Goal: Information Seeking & Learning: Learn about a topic

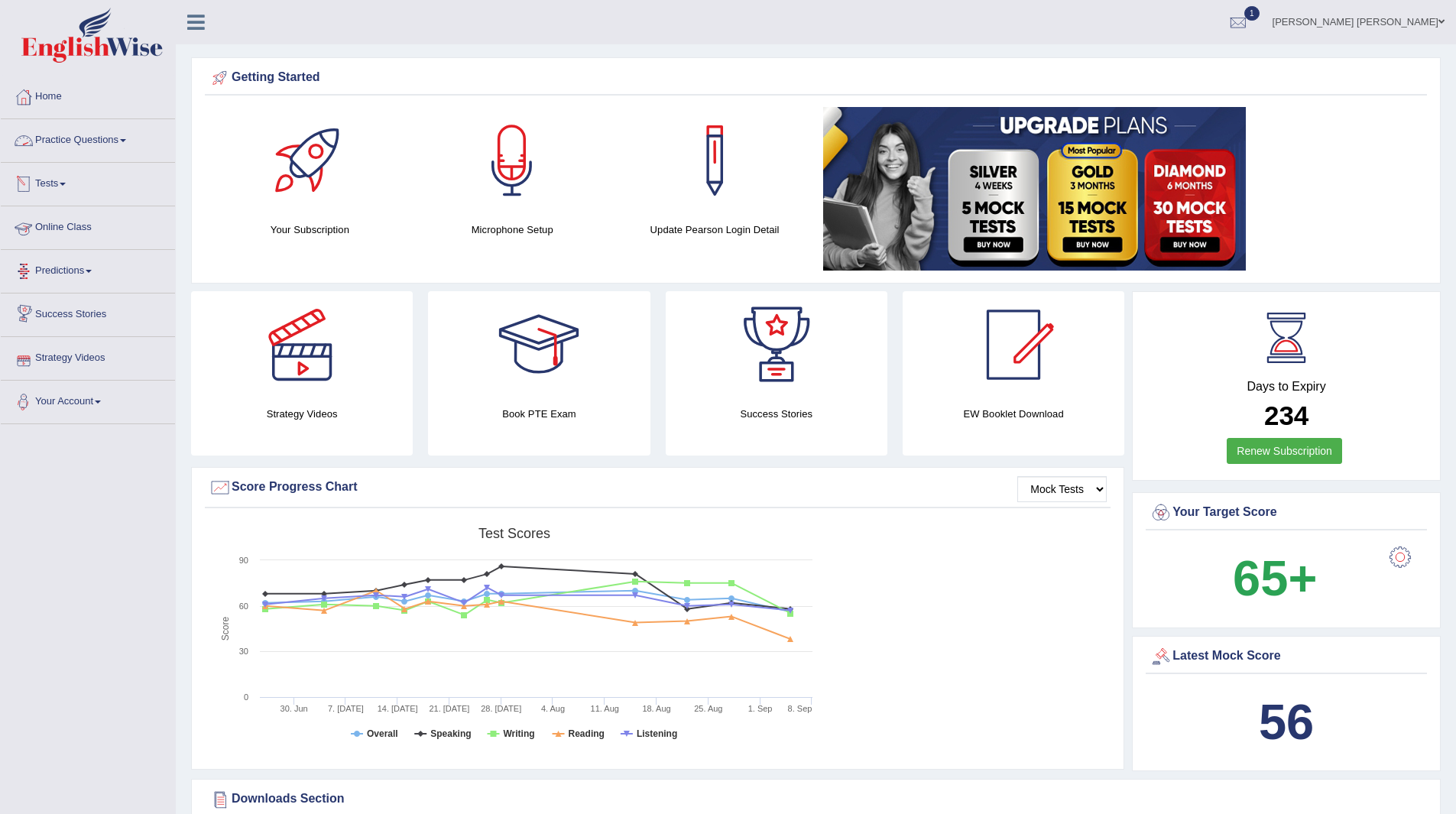
click at [45, 185] on link "Tests" at bounding box center [88, 181] width 174 height 38
click at [108, 219] on link "Take Practice Sectional Test" at bounding box center [100, 219] width 143 height 27
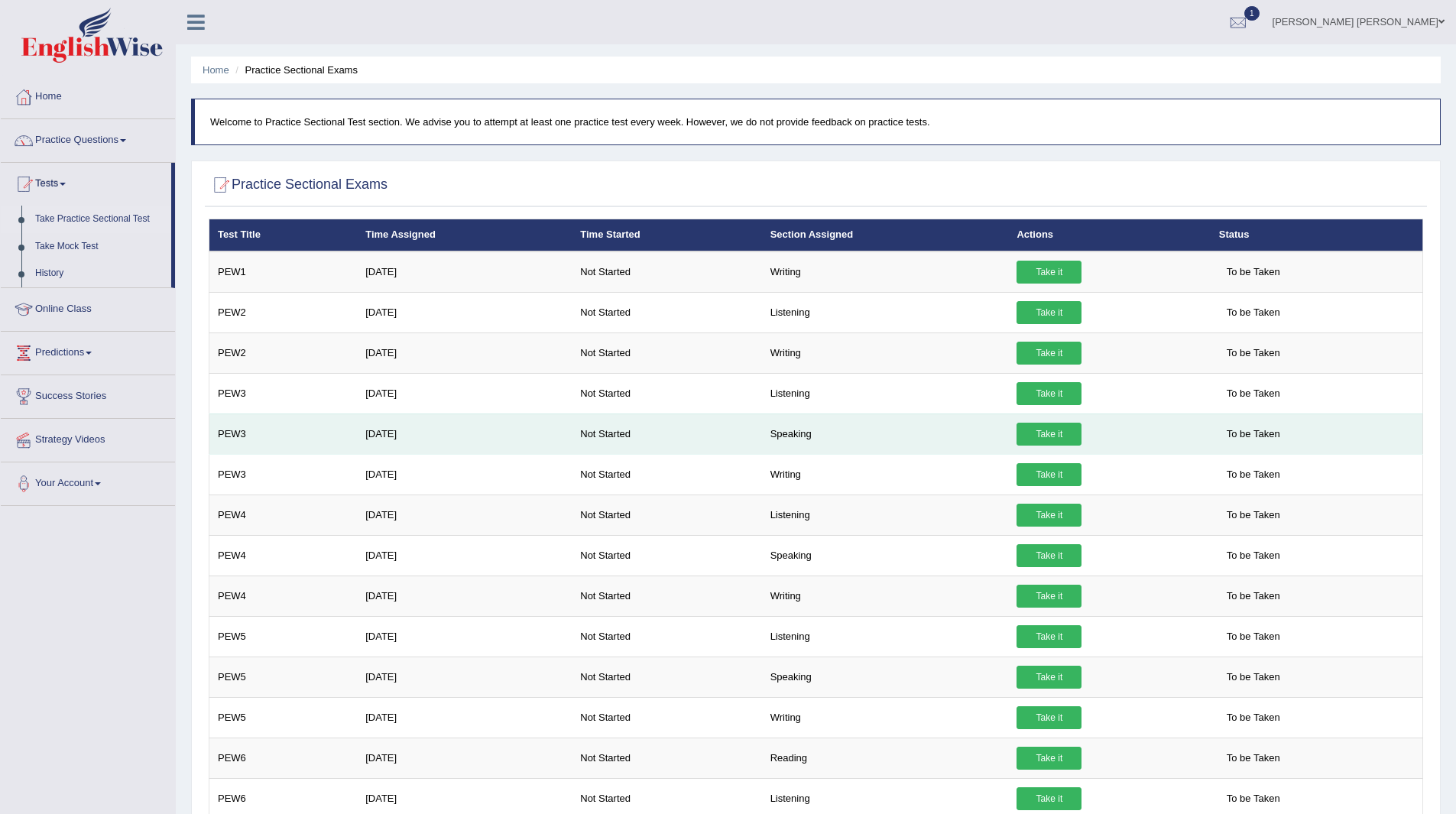
click at [1040, 428] on link "Take it" at bounding box center [1048, 434] width 65 height 23
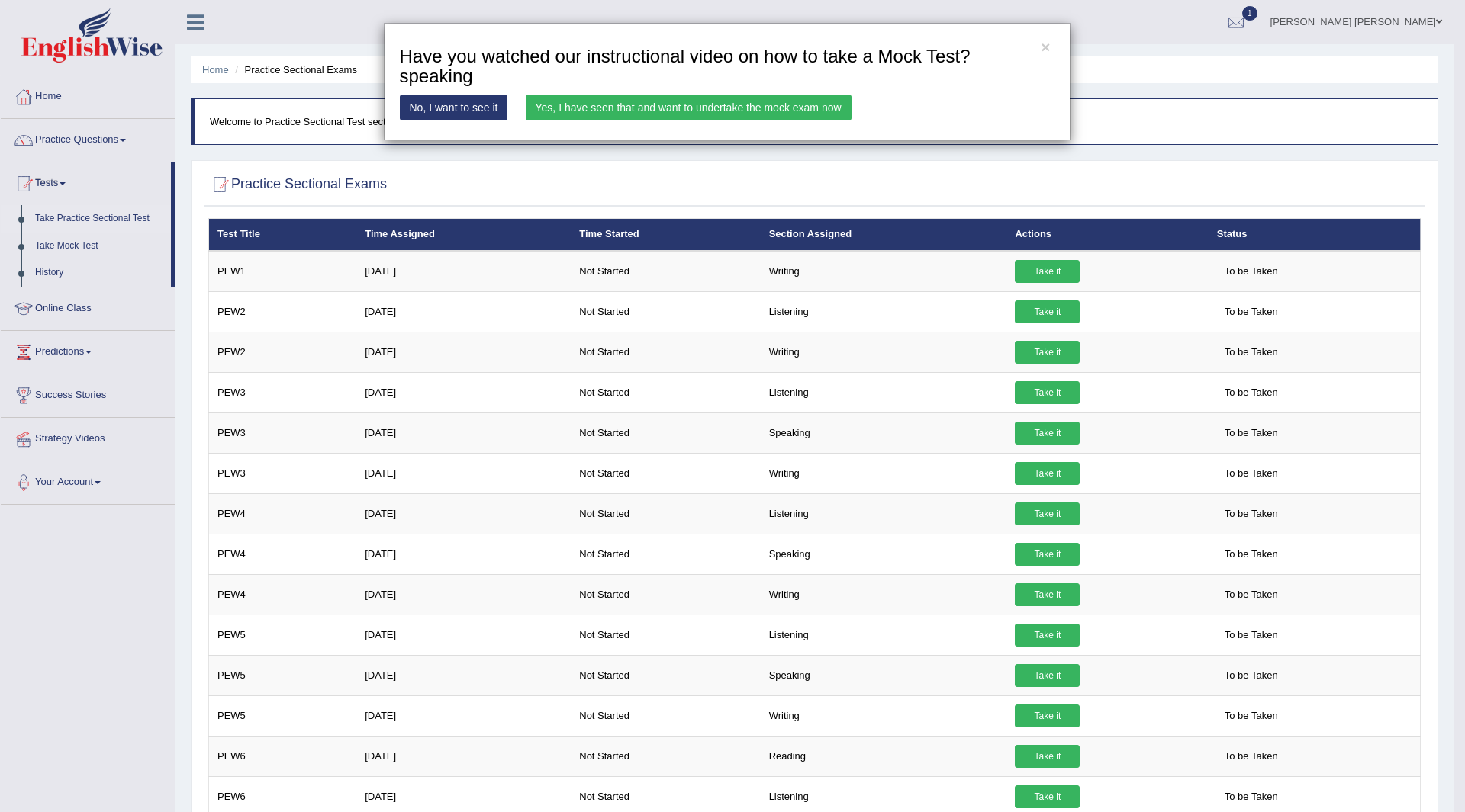
click at [774, 106] on link "Yes, I have seen that and want to undertake the mock exam now" at bounding box center [689, 107] width 326 height 26
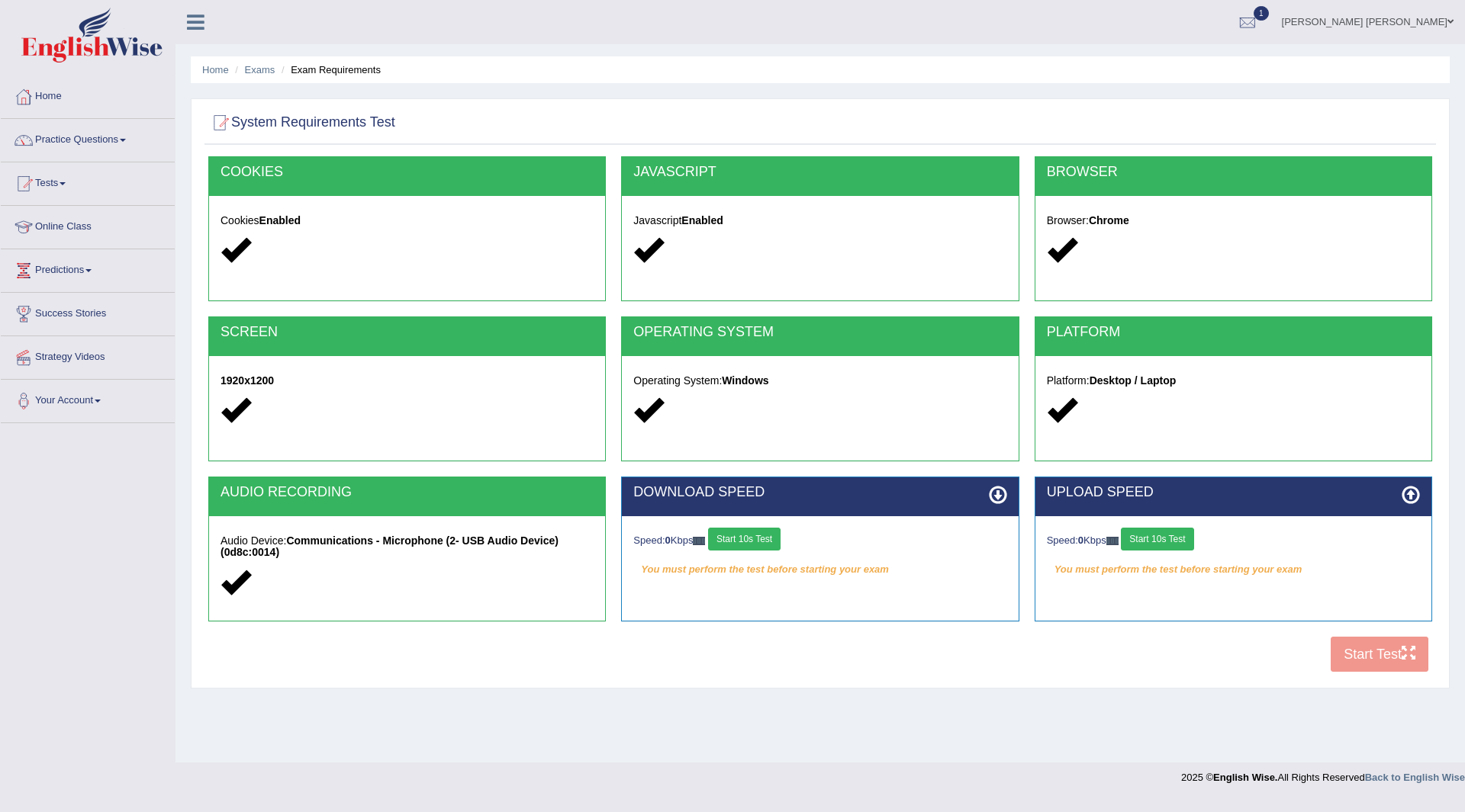
click at [762, 536] on button "Start 10s Test" at bounding box center [744, 539] width 73 height 23
drag, startPoint x: 1171, startPoint y: 540, endPoint x: 1177, endPoint y: 552, distance: 13.4
click at [1170, 539] on div "Speed: 0 Kbps Start 10s Test" at bounding box center [1234, 541] width 373 height 27
click at [1160, 532] on button "Start 10s Test" at bounding box center [1157, 539] width 73 height 23
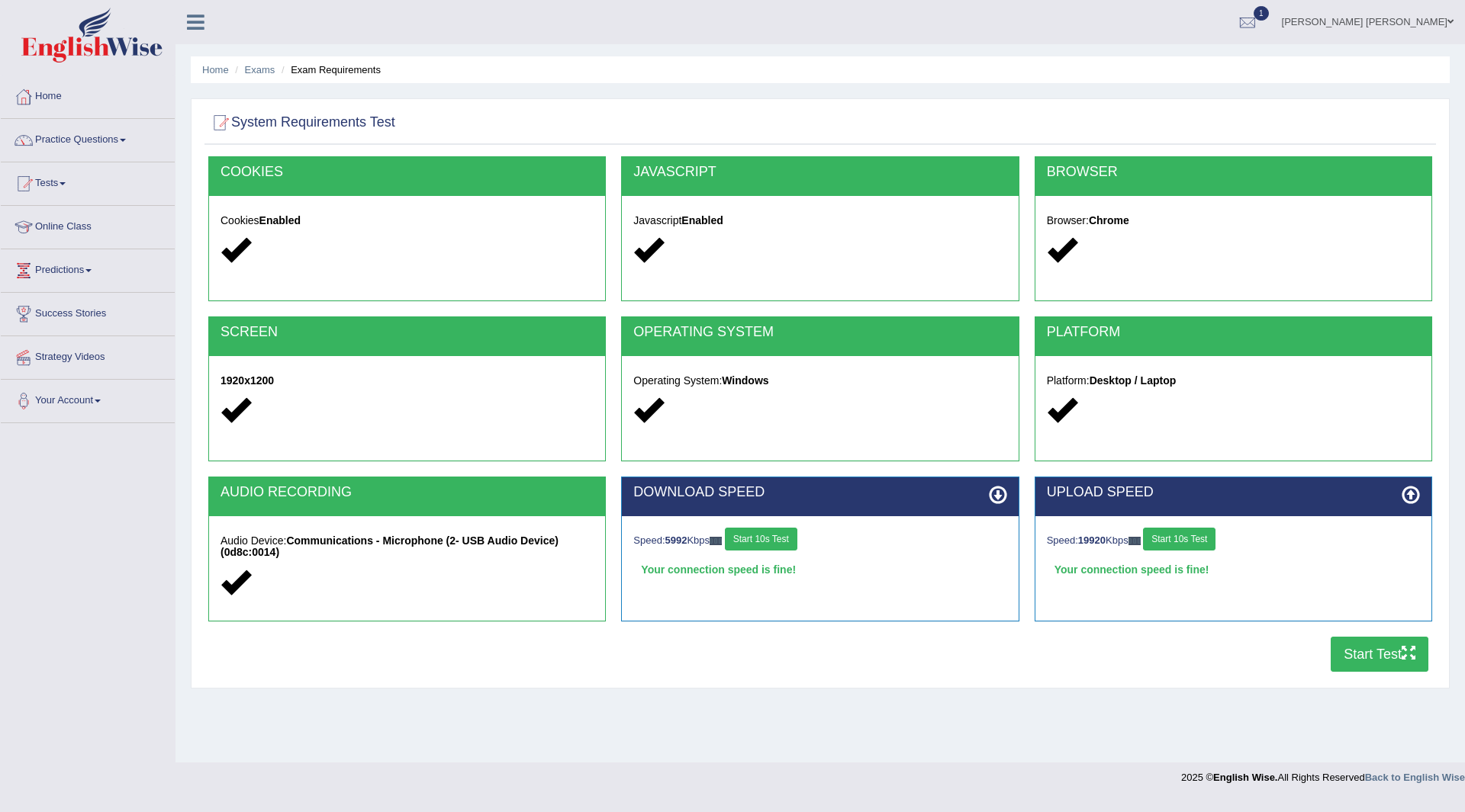
click at [1374, 652] on button "Start Test" at bounding box center [1379, 654] width 98 height 35
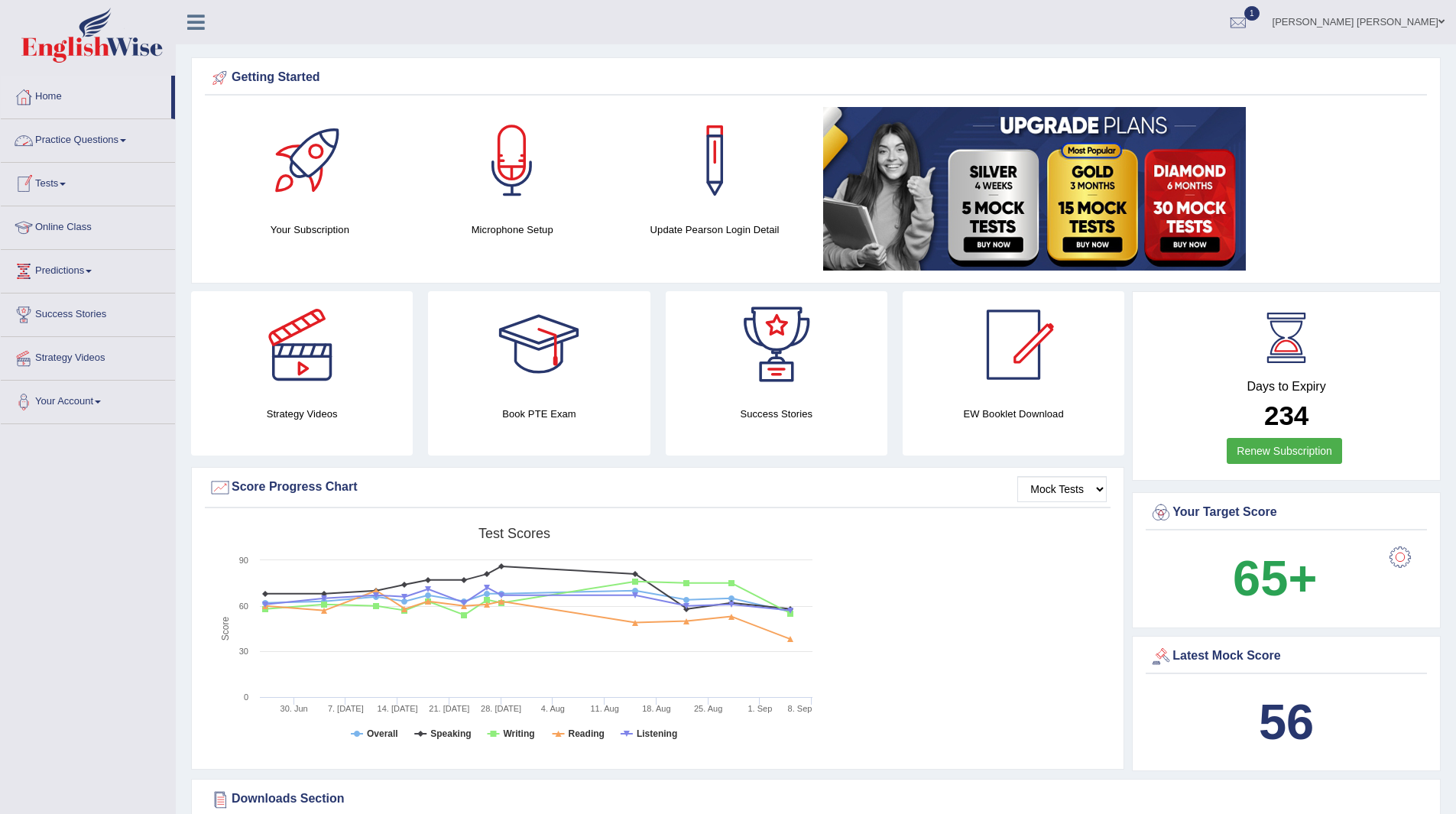
click at [67, 137] on link "Practice Questions" at bounding box center [88, 138] width 174 height 38
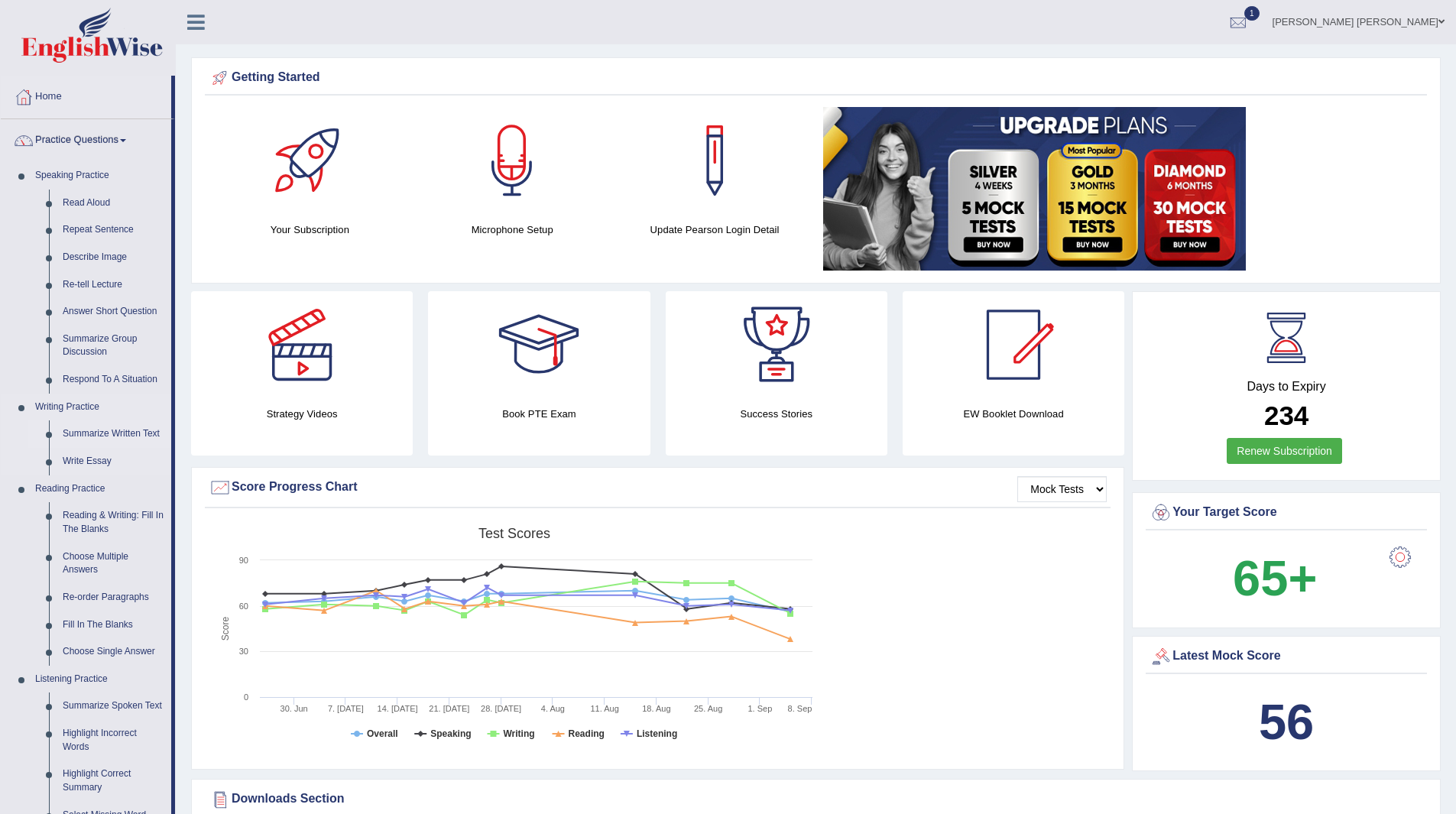
click at [111, 429] on link "Summarize Written Text" at bounding box center [113, 434] width 115 height 27
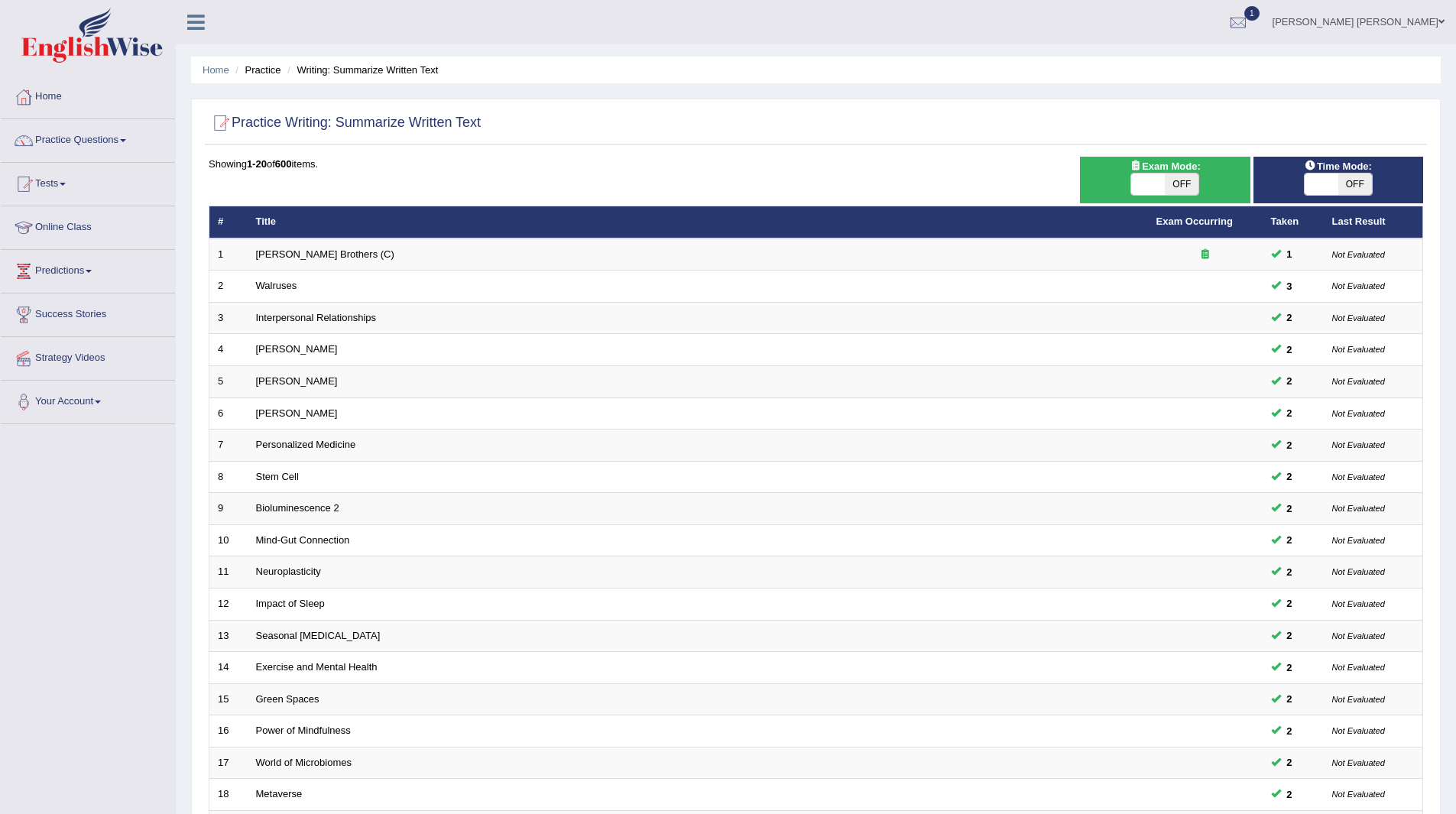
click at [1350, 183] on span "OFF" at bounding box center [1355, 184] width 34 height 21
checkbox input "true"
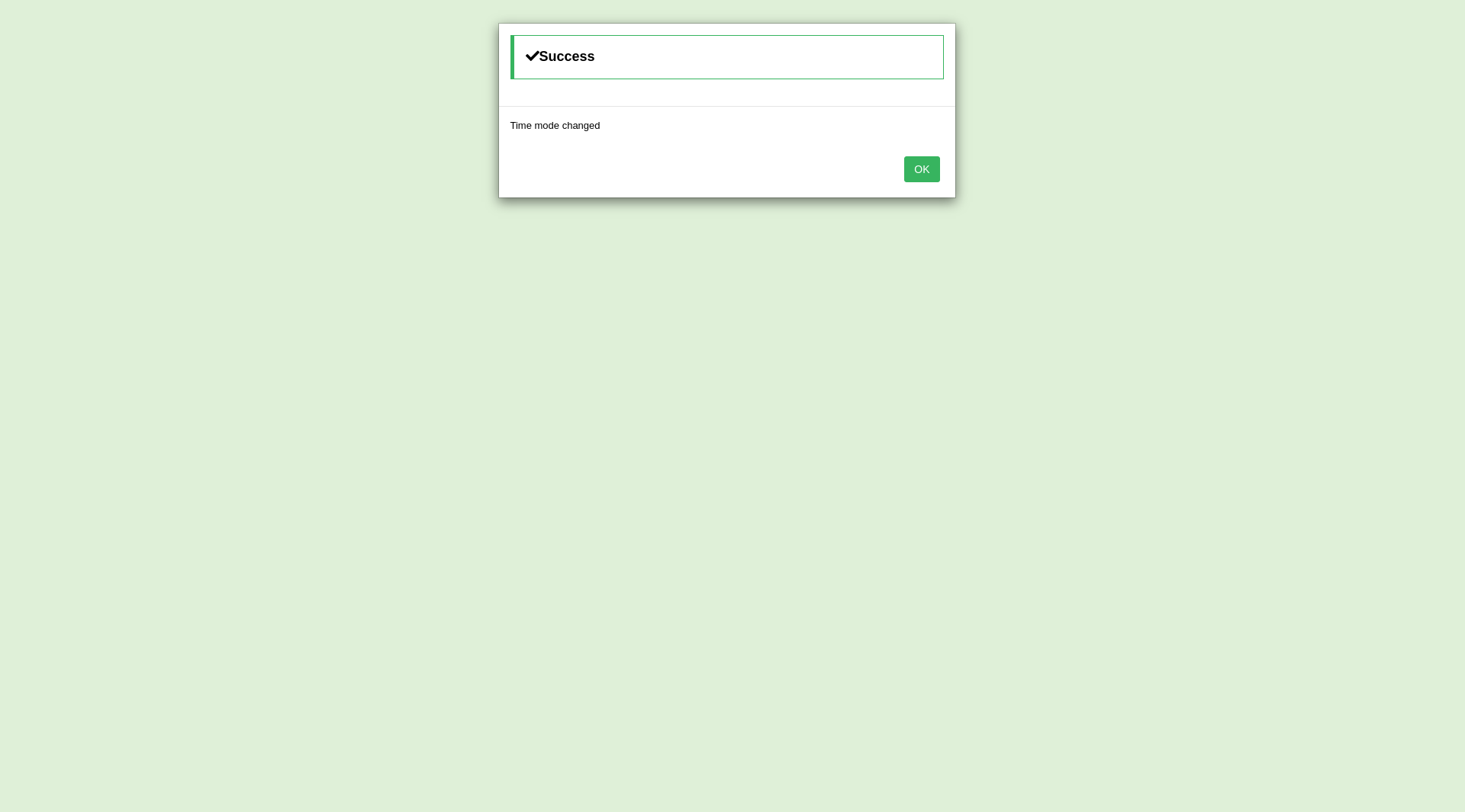
click at [927, 168] on button "OK" at bounding box center [922, 169] width 35 height 26
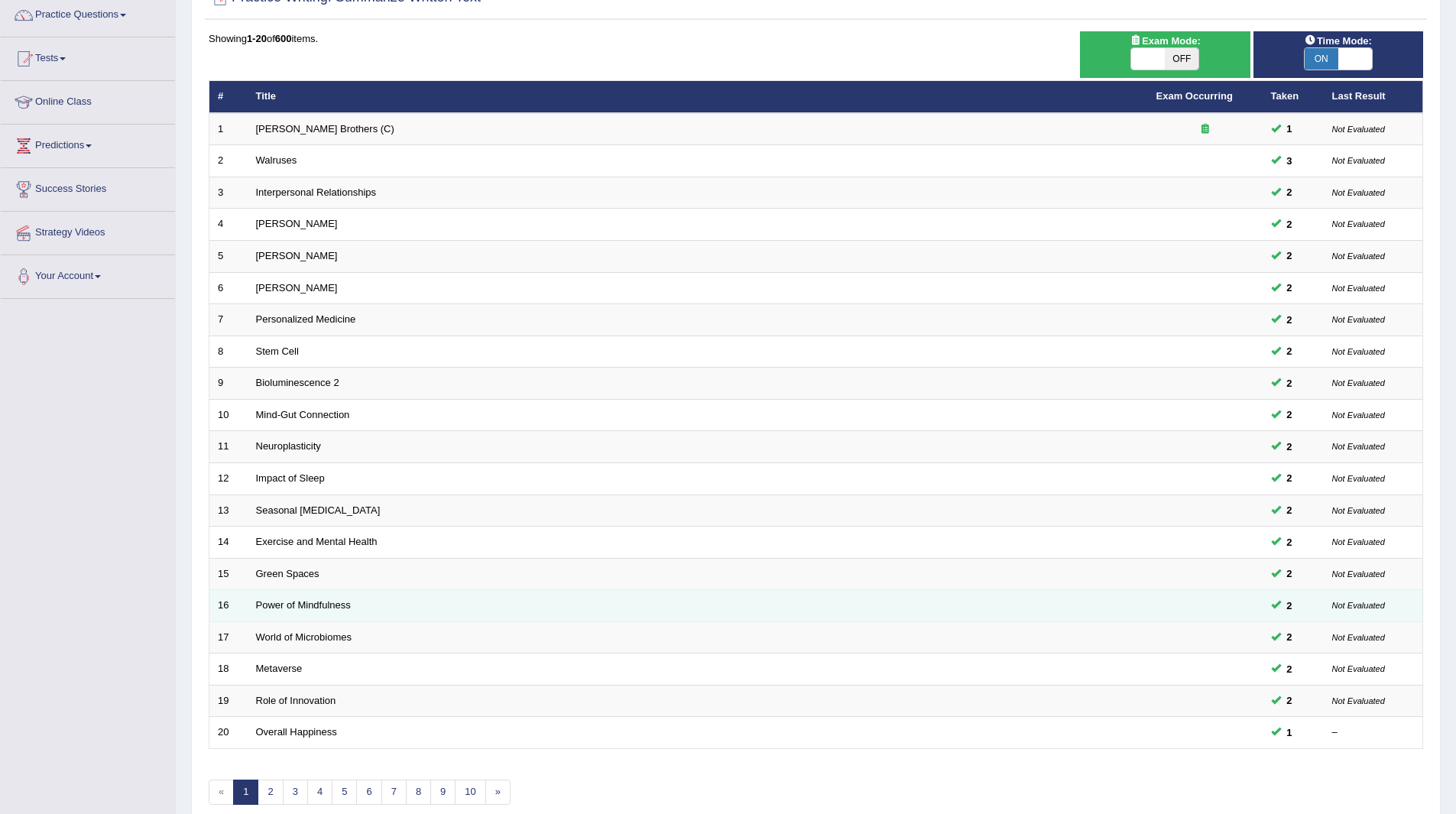
scroll to position [198, 0]
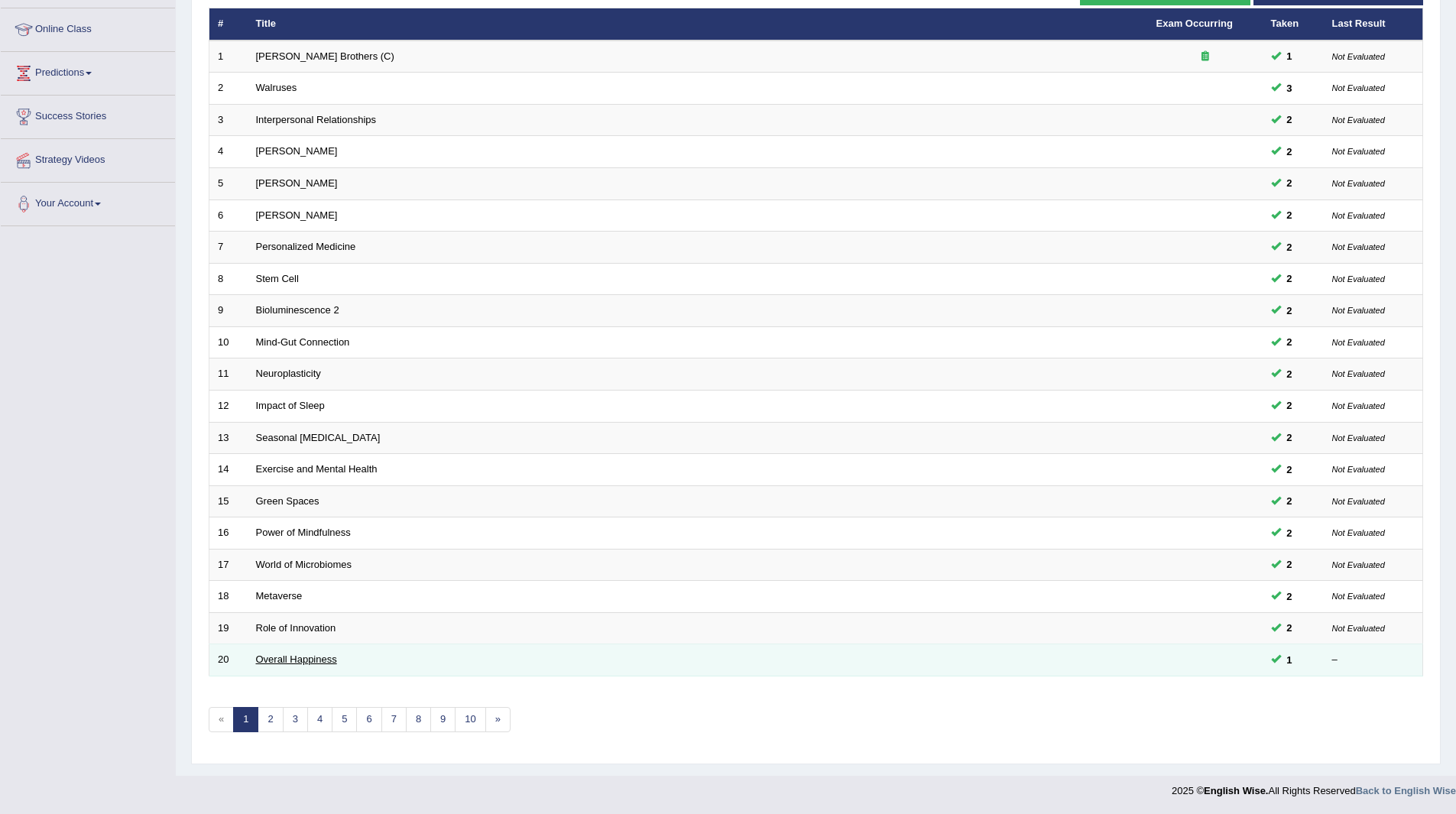
click at [292, 658] on link "Overall Happiness" at bounding box center [296, 660] width 81 height 12
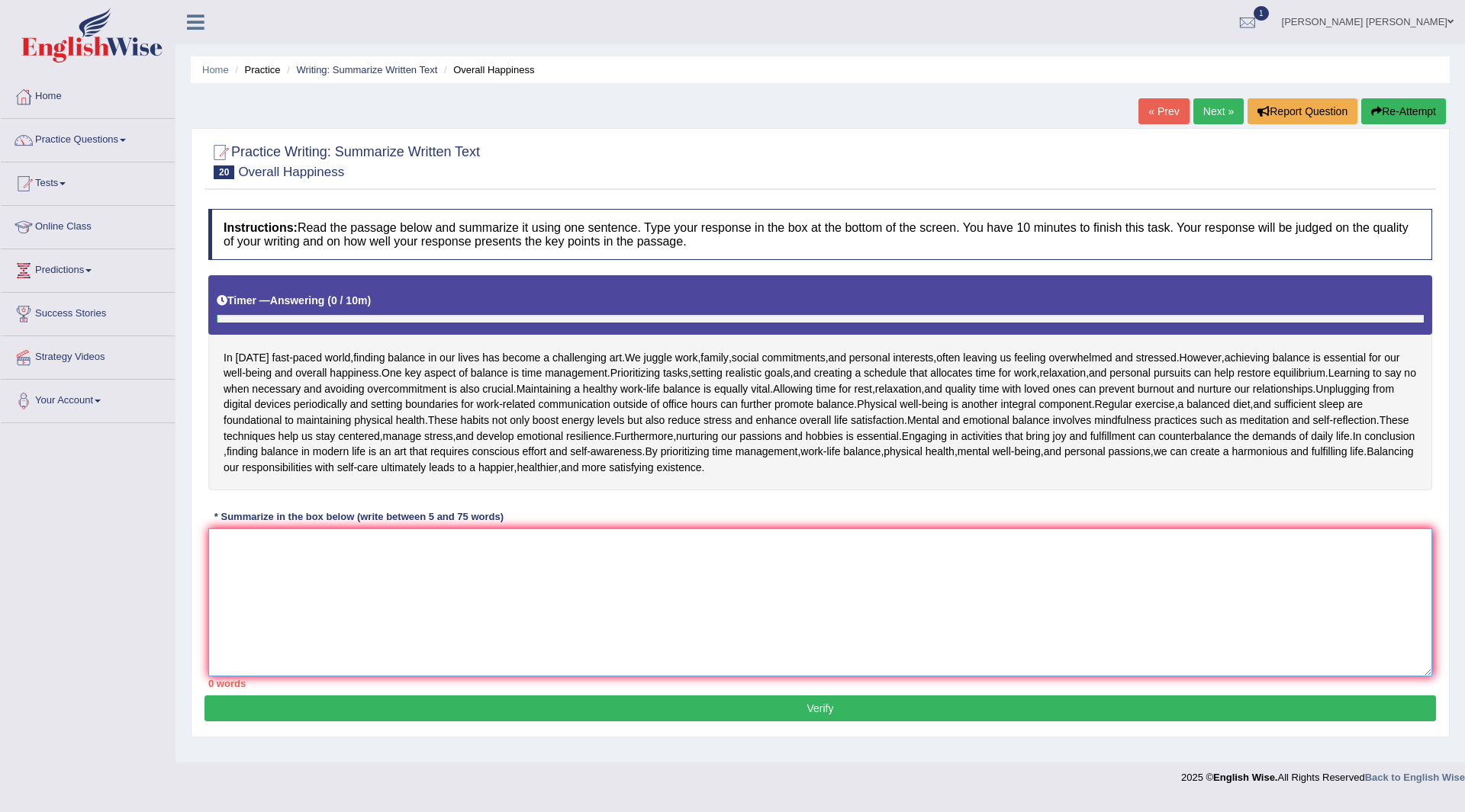
click at [515, 551] on textarea at bounding box center [820, 602] width 1224 height 148
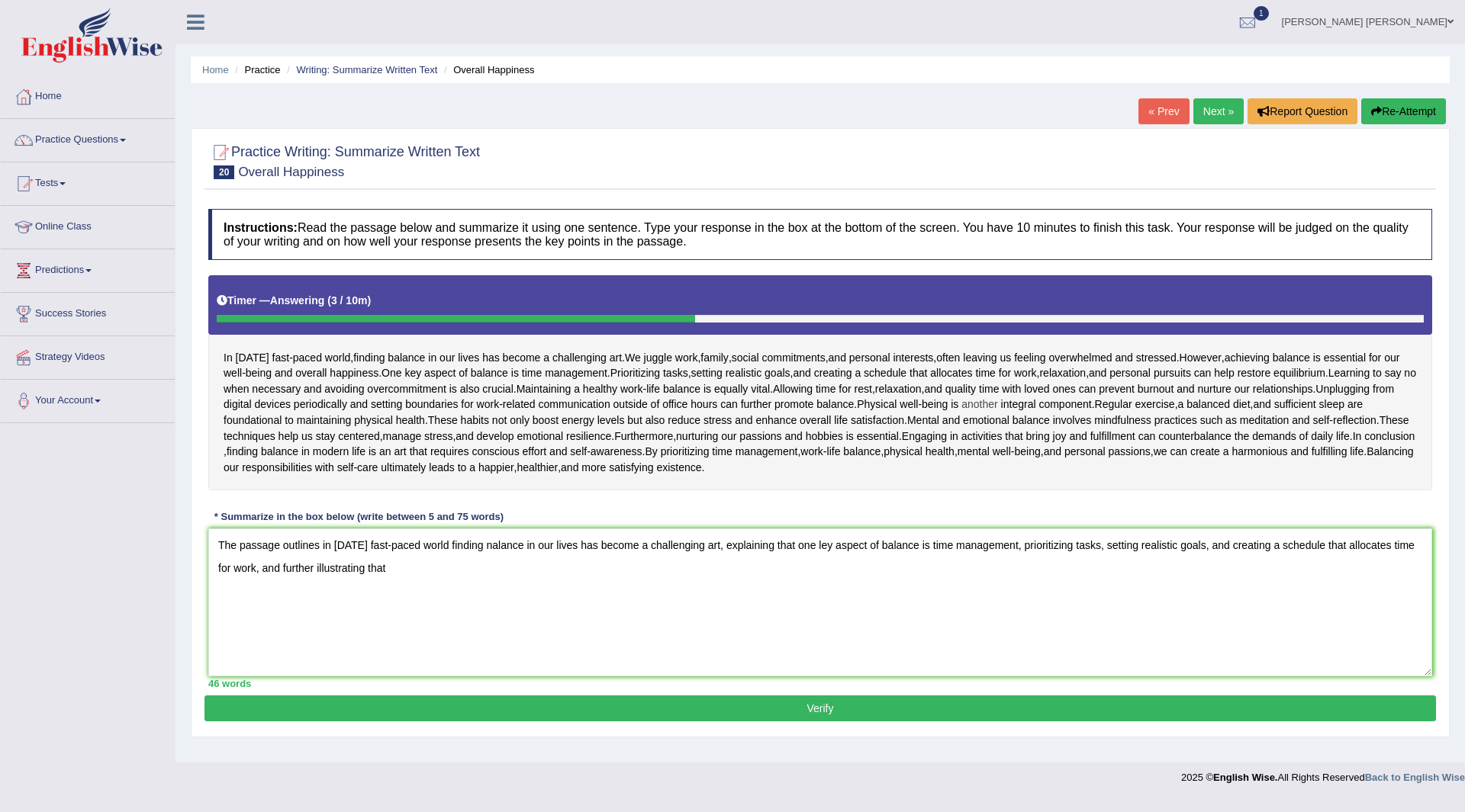
drag, startPoint x: 969, startPoint y: 415, endPoint x: 1069, endPoint y: 403, distance: 100.7
click at [1069, 403] on div "In today's fast - paced world , finding balance in our lives has become a chall…" at bounding box center [820, 383] width 1224 height 216
click at [432, 585] on textarea "The passage outlines in today's fast-paced world finding nalance in our lives h…" at bounding box center [820, 602] width 1224 height 148
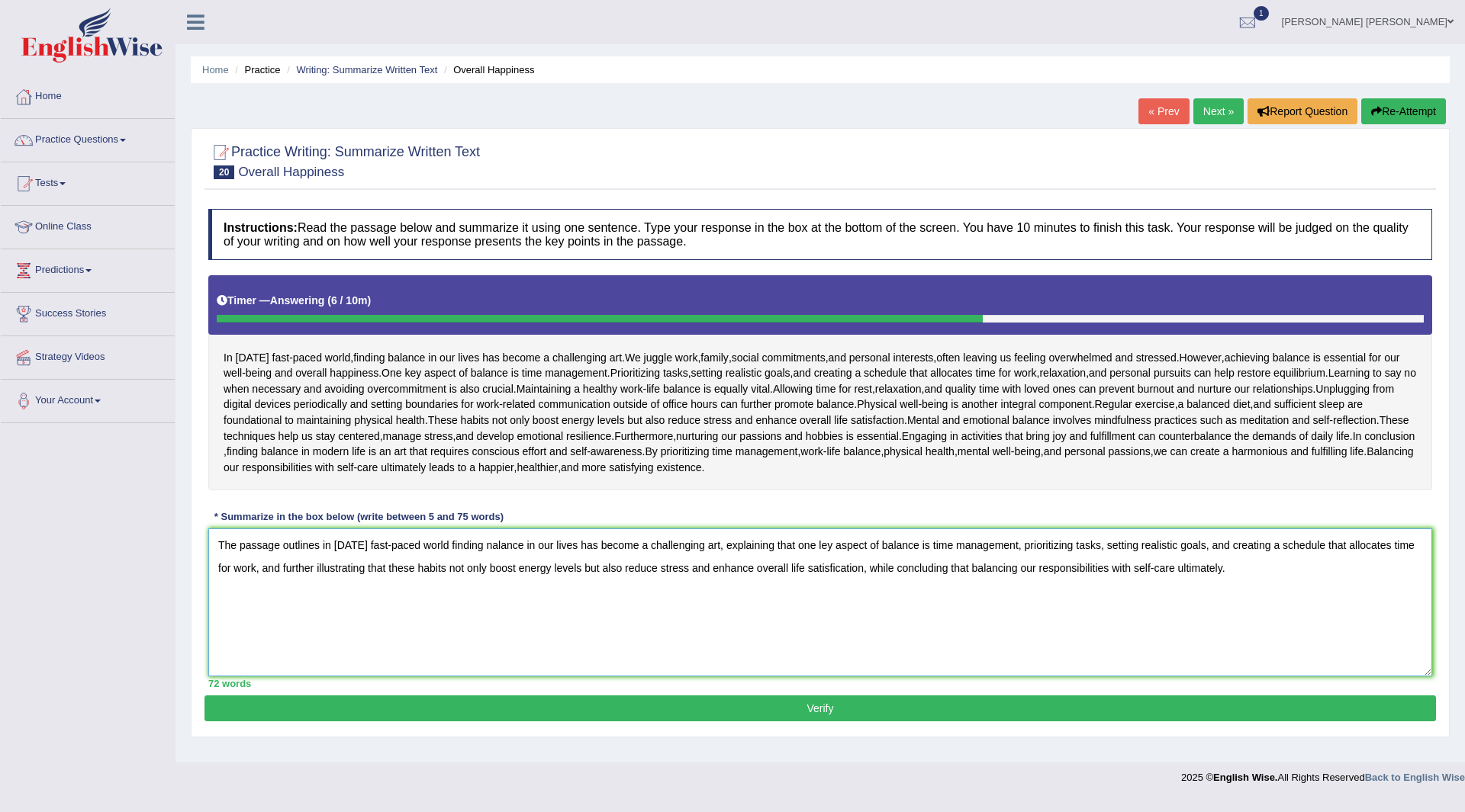
type textarea "The passage outlines in today's fast-paced world finding nalance in our lives h…"
click at [765, 699] on button "Verify" at bounding box center [820, 709] width 1232 height 26
